Goal: Navigation & Orientation: Find specific page/section

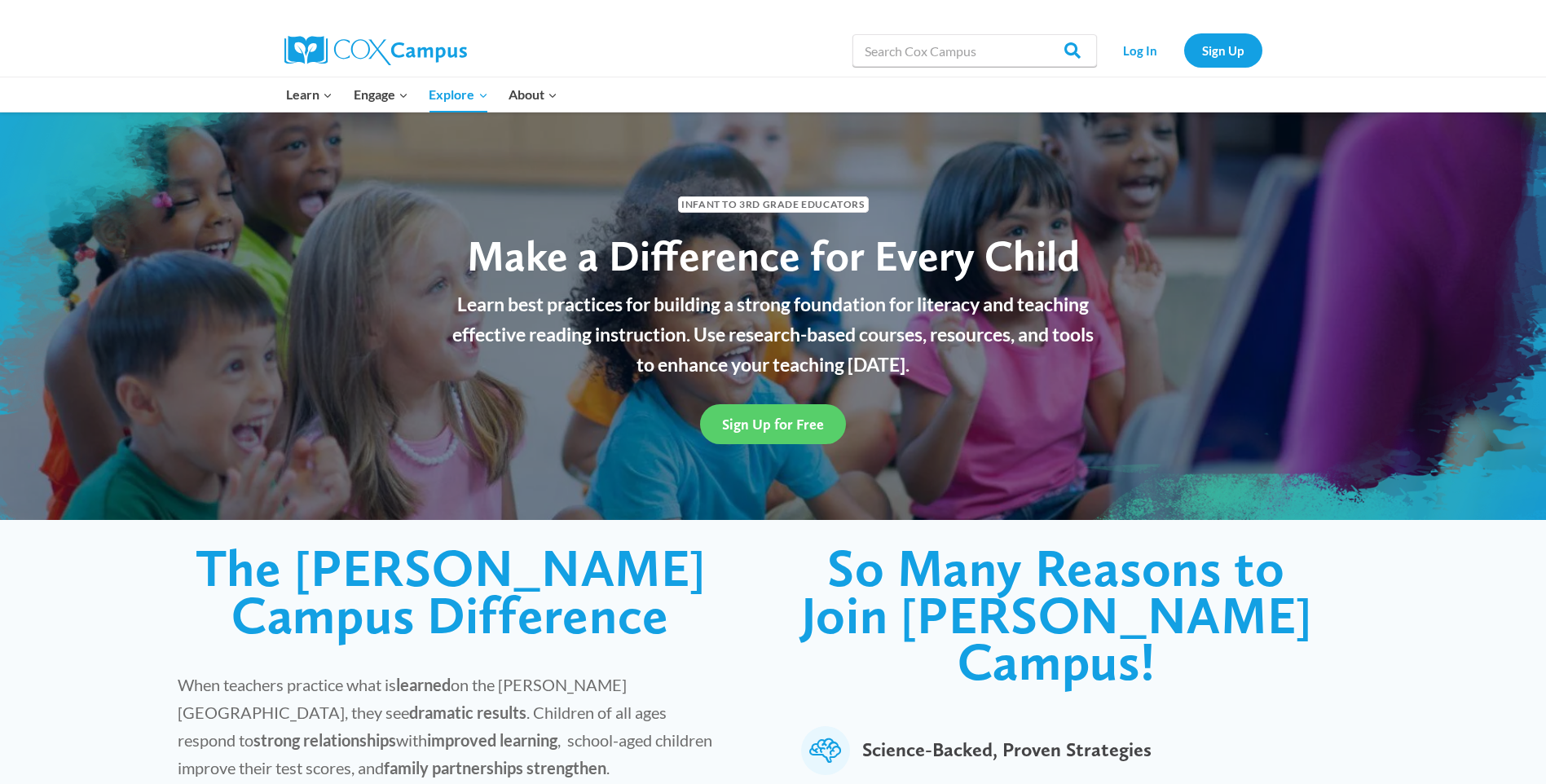
click at [423, 57] on img at bounding box center [376, 50] width 183 height 30
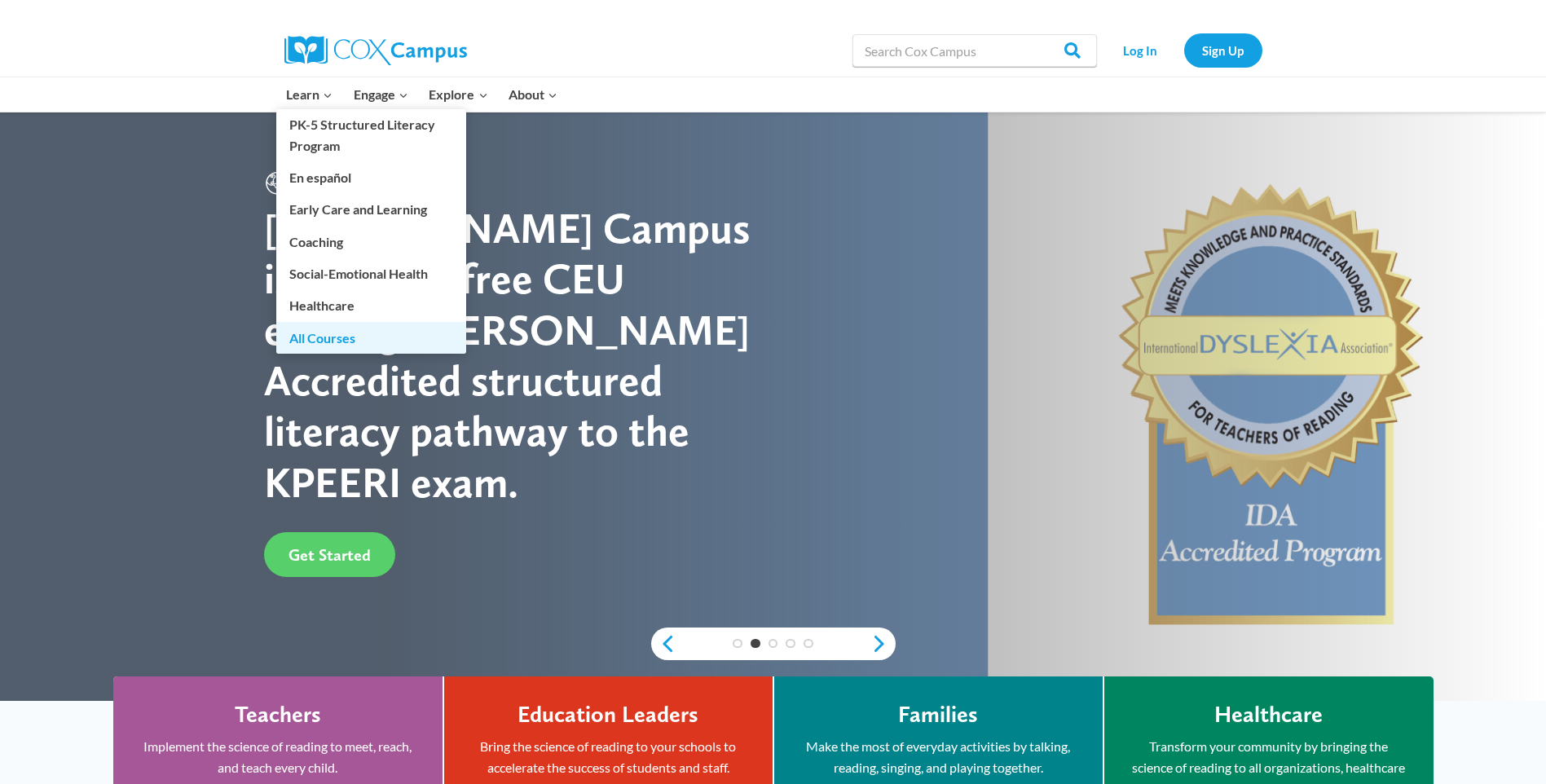
click at [355, 333] on link "All Courses" at bounding box center [371, 337] width 190 height 31
